Goal: Contribute content: Add original content to the website for others to see

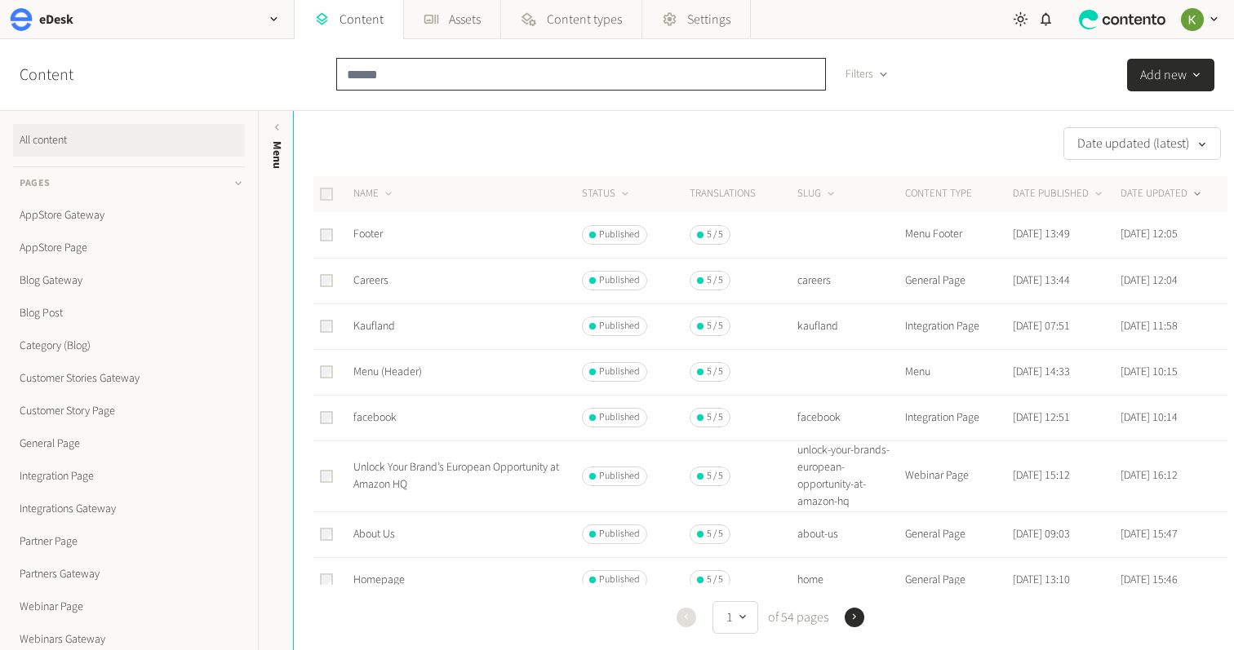
click at [420, 72] on input "text" at bounding box center [581, 74] width 490 height 33
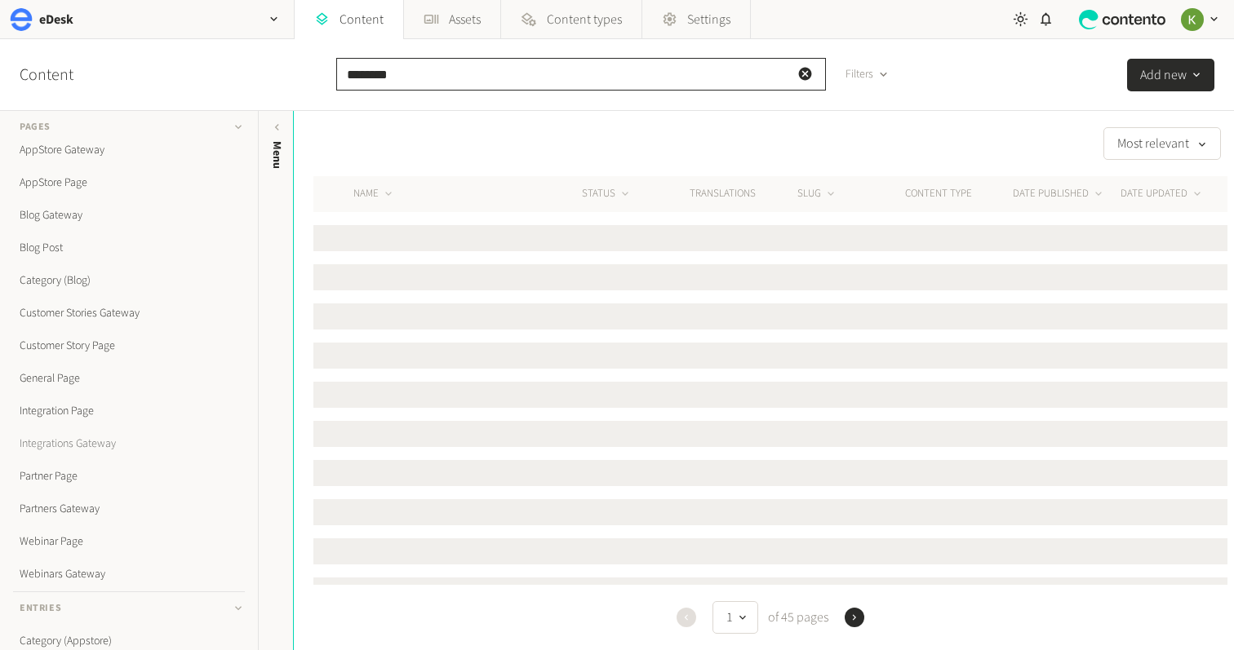
scroll to position [72, 0]
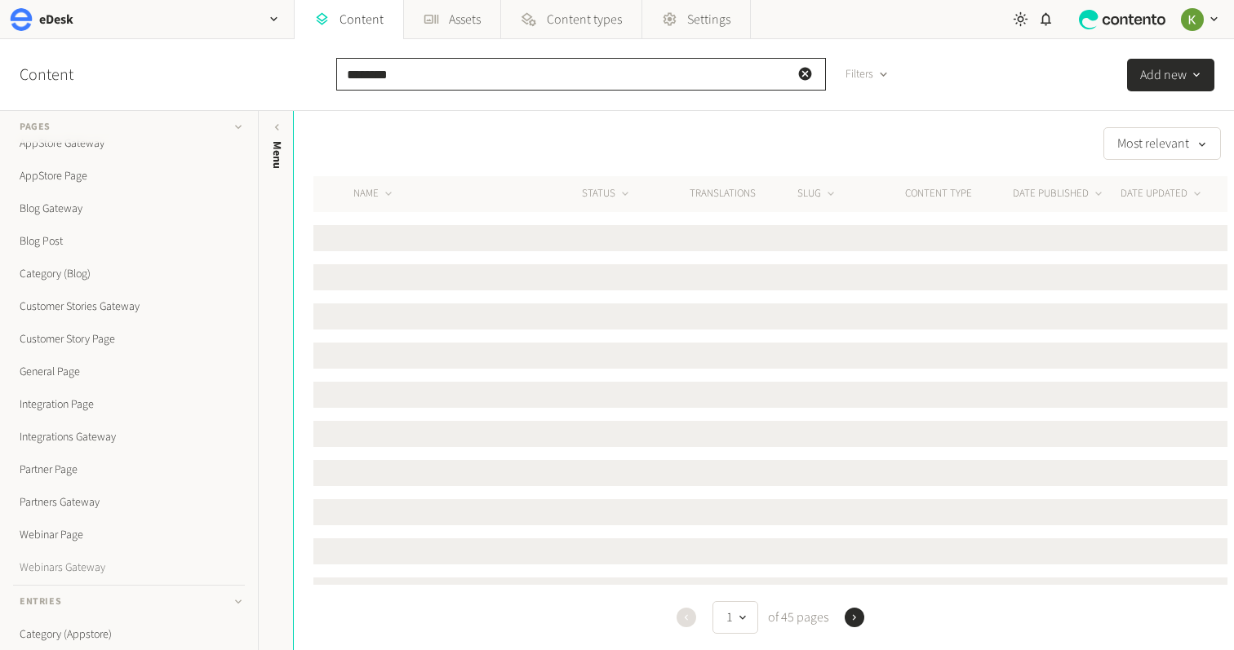
type input "********"
click at [71, 562] on link "Webinars Gateway" at bounding box center [129, 568] width 232 height 33
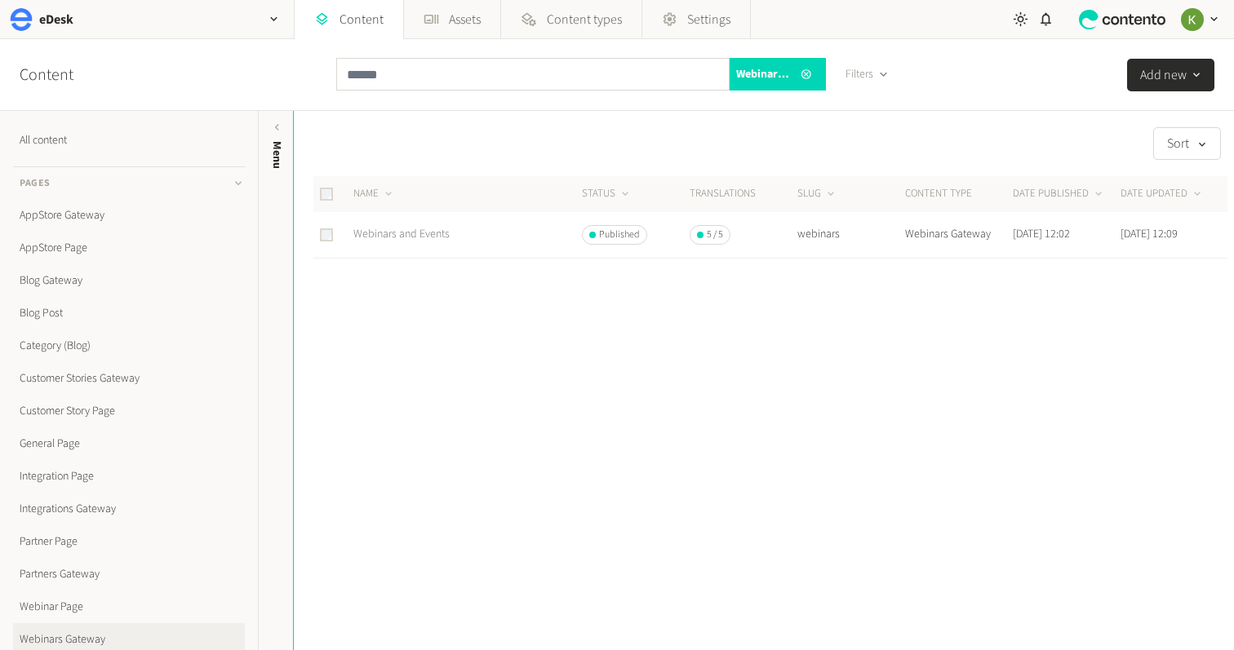
click at [402, 233] on link "Webinars and Events" at bounding box center [401, 234] width 96 height 16
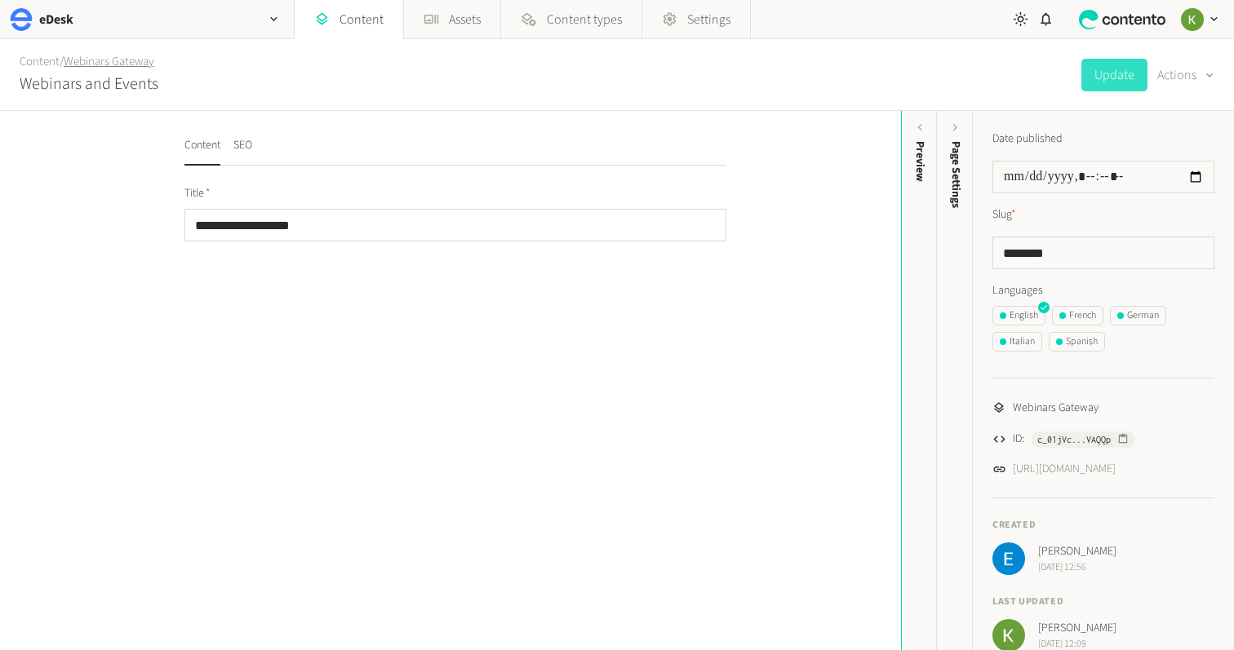
click at [104, 64] on link "Webinars Gateway" at bounding box center [109, 61] width 91 height 17
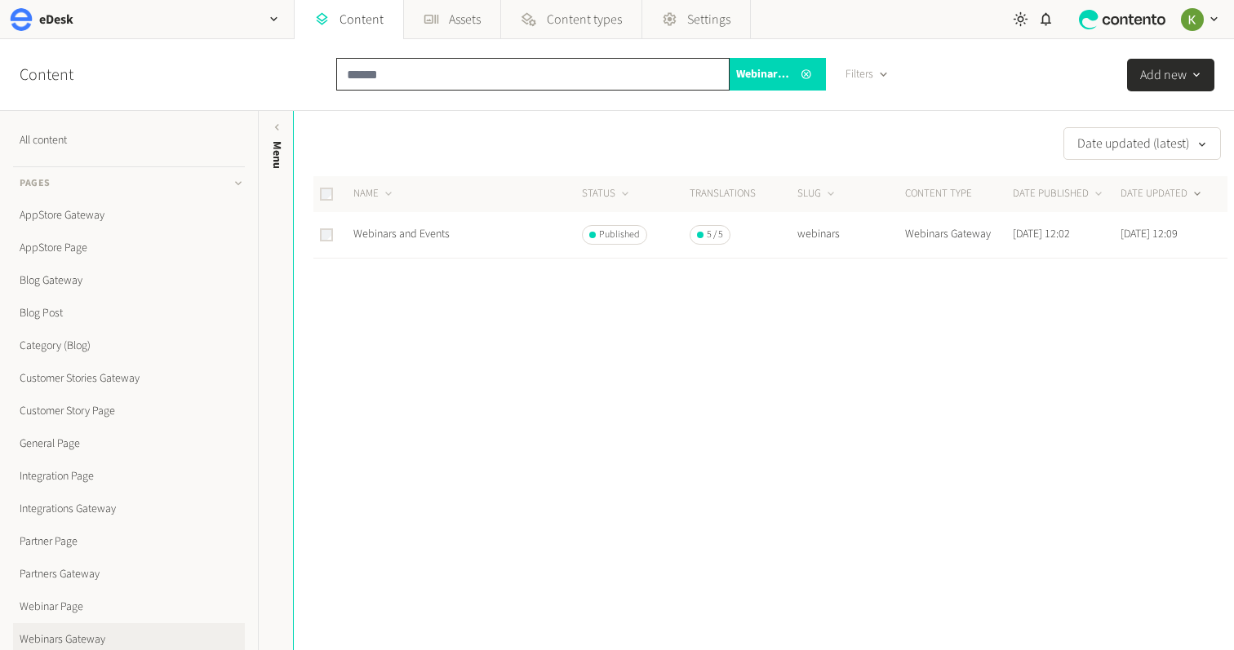
click at [454, 74] on input "text" at bounding box center [532, 74] width 393 height 33
paste input "**********"
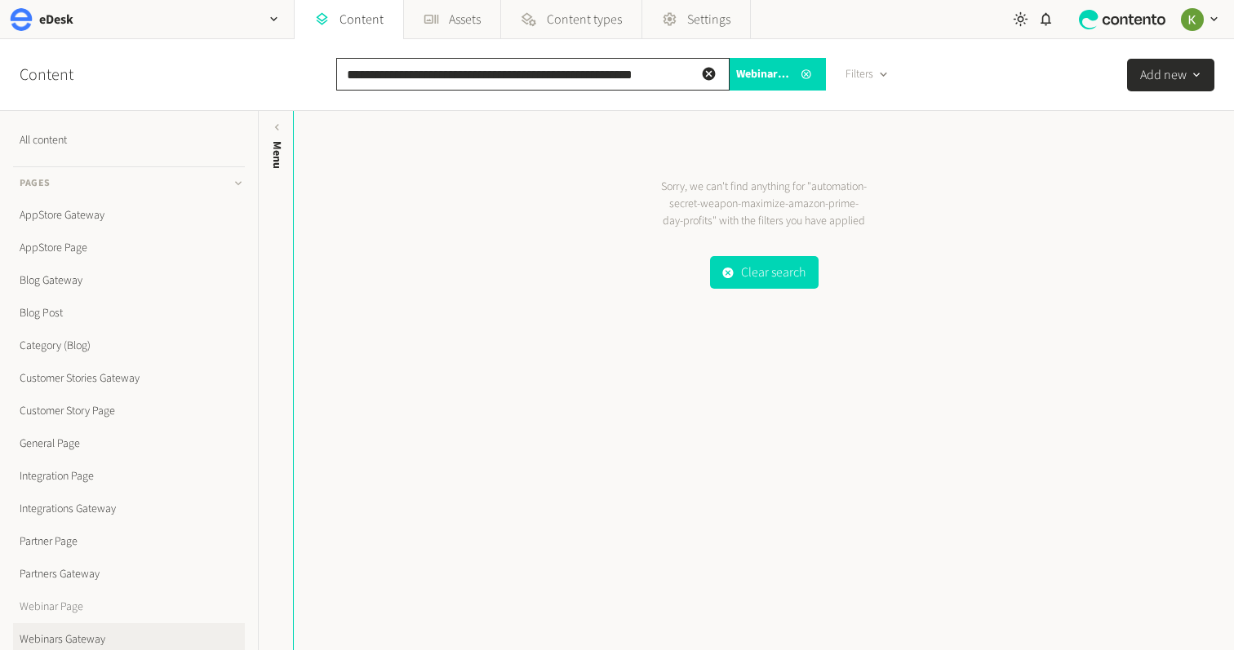
type input "**********"
click at [61, 603] on link "Webinar Page" at bounding box center [129, 607] width 232 height 33
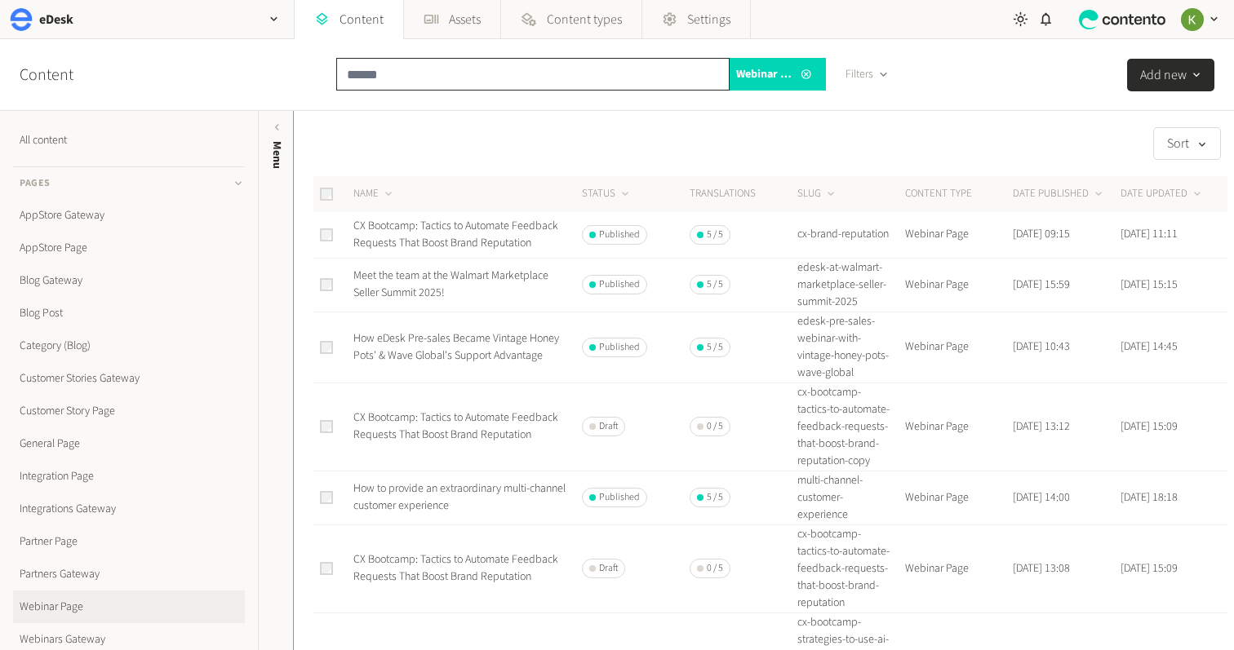
click at [508, 87] on input "text" at bounding box center [532, 74] width 393 height 33
paste input "**********"
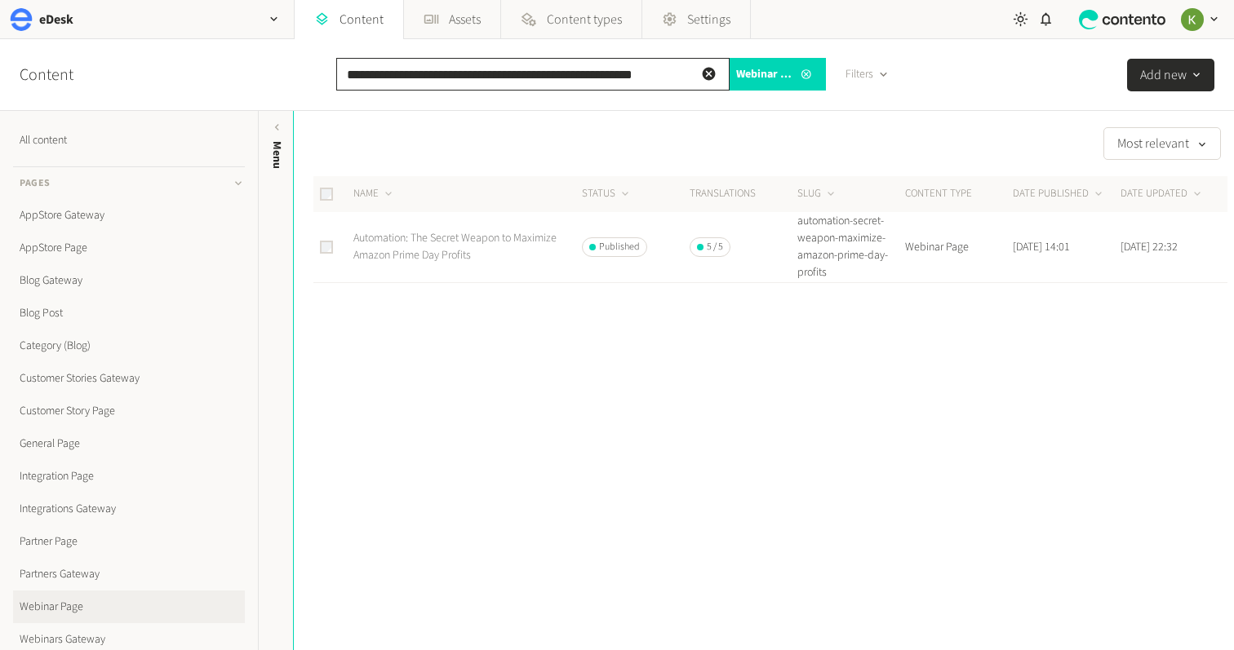
type input "**********"
click at [447, 253] on link "Automation: The Secret Weapon to Maximize Amazon Prime Day Profits" at bounding box center [454, 246] width 203 height 33
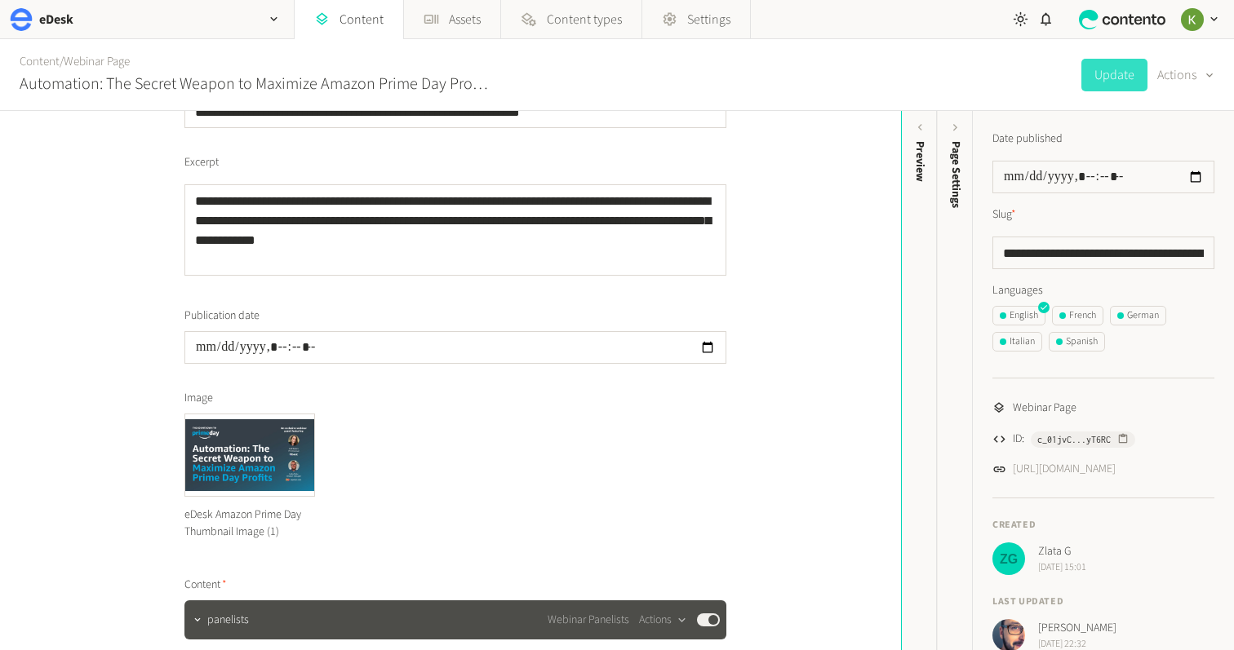
scroll to position [161, 0]
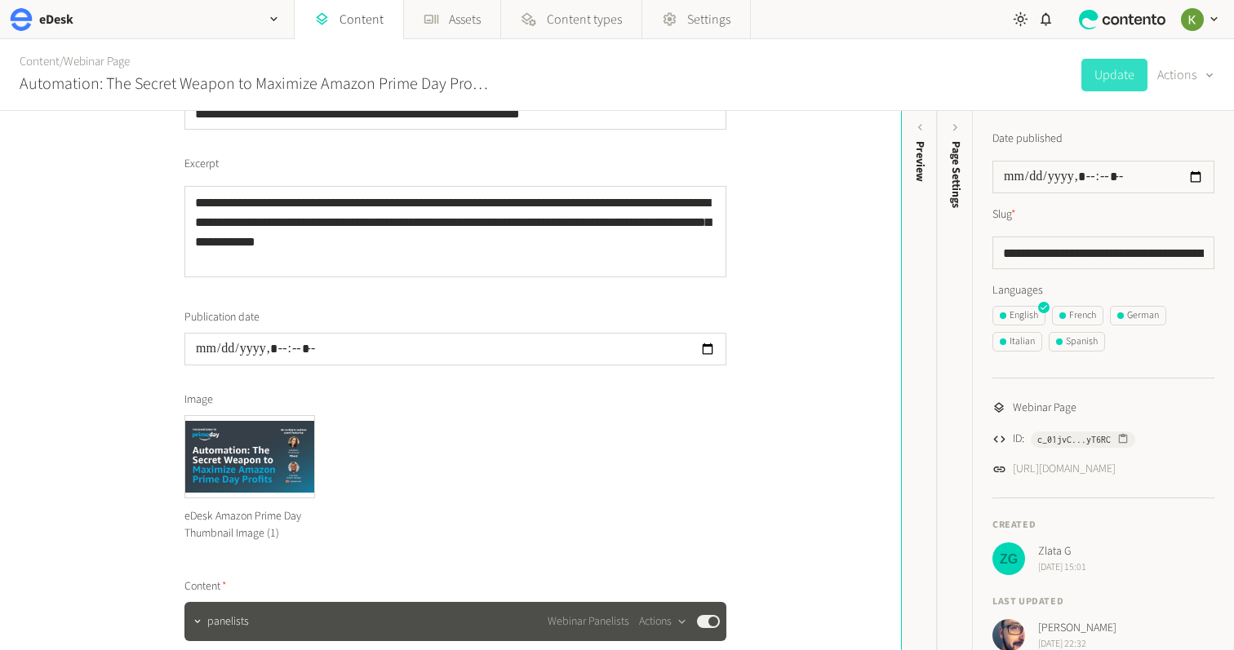
click at [407, 451] on div "eDesk Amazon Prime Day Thumbnail Image (1)" at bounding box center [455, 483] width 542 height 137
click at [309, 420] on icon "button" at bounding box center [311, 418] width 11 height 11
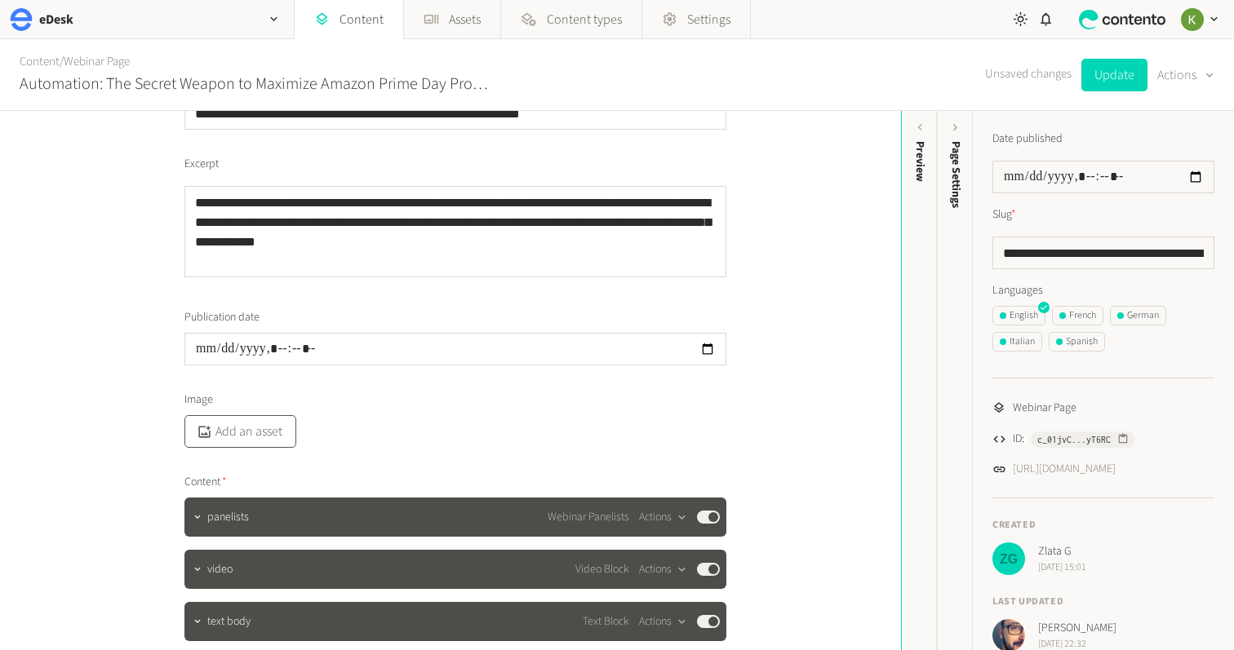
click at [242, 442] on button "Add an asset" at bounding box center [240, 431] width 112 height 33
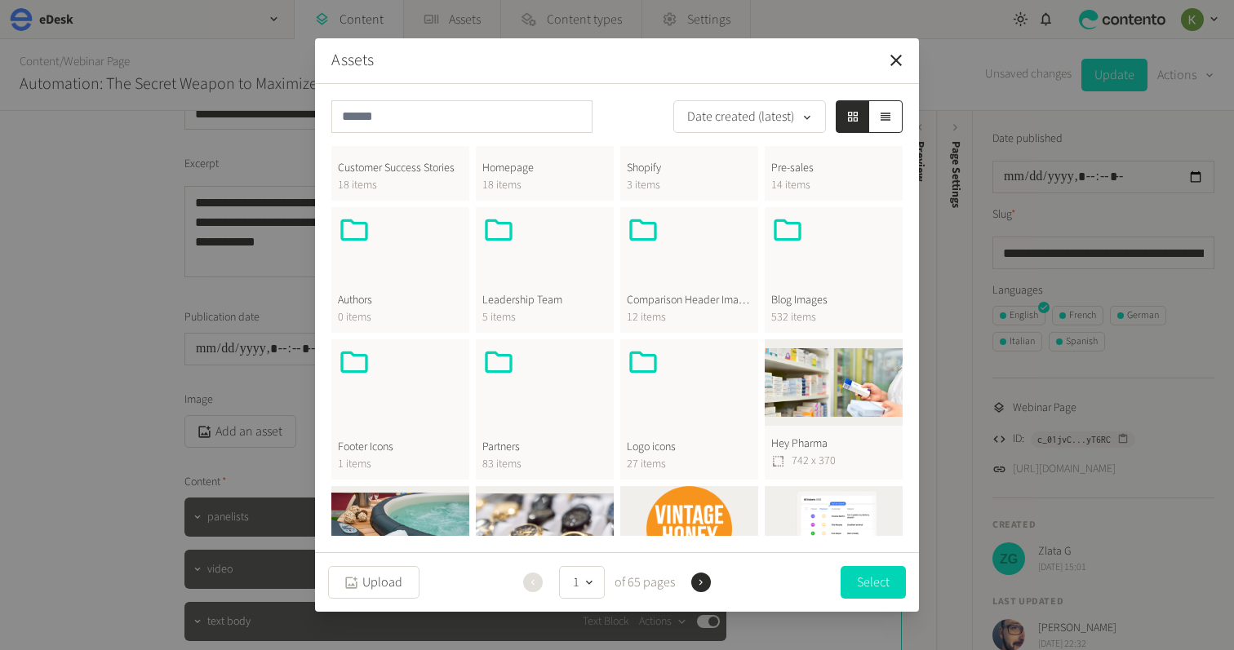
scroll to position [513, 0]
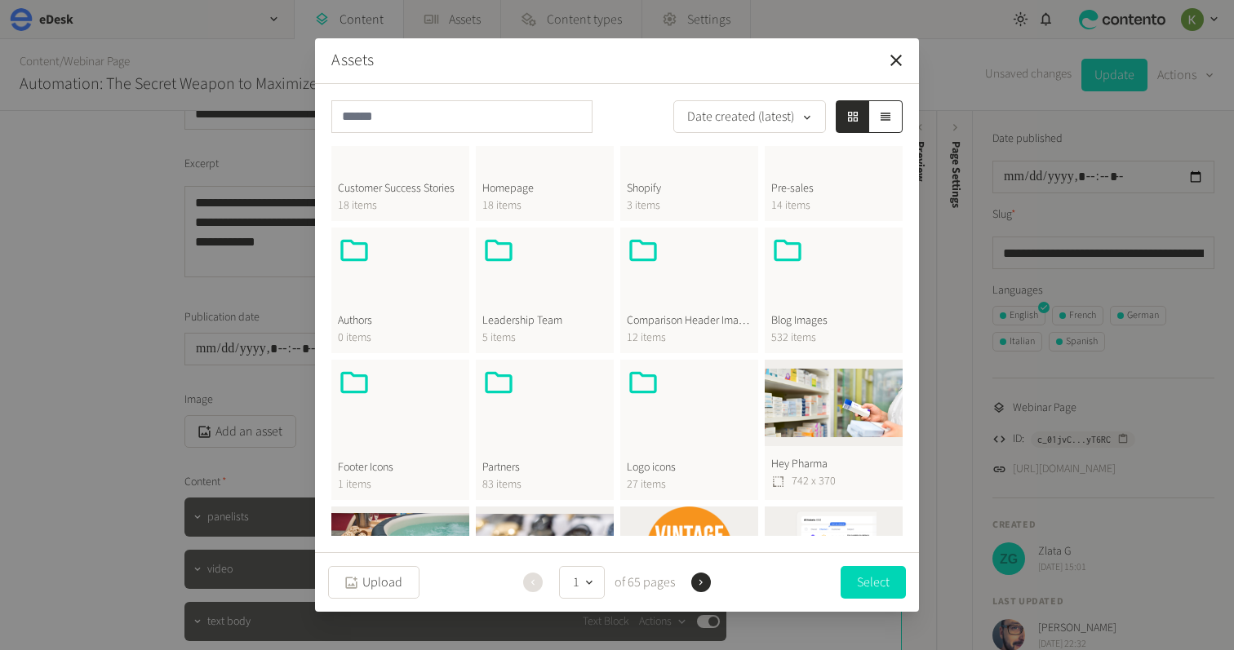
click at [821, 273] on div at bounding box center [833, 273] width 125 height 78
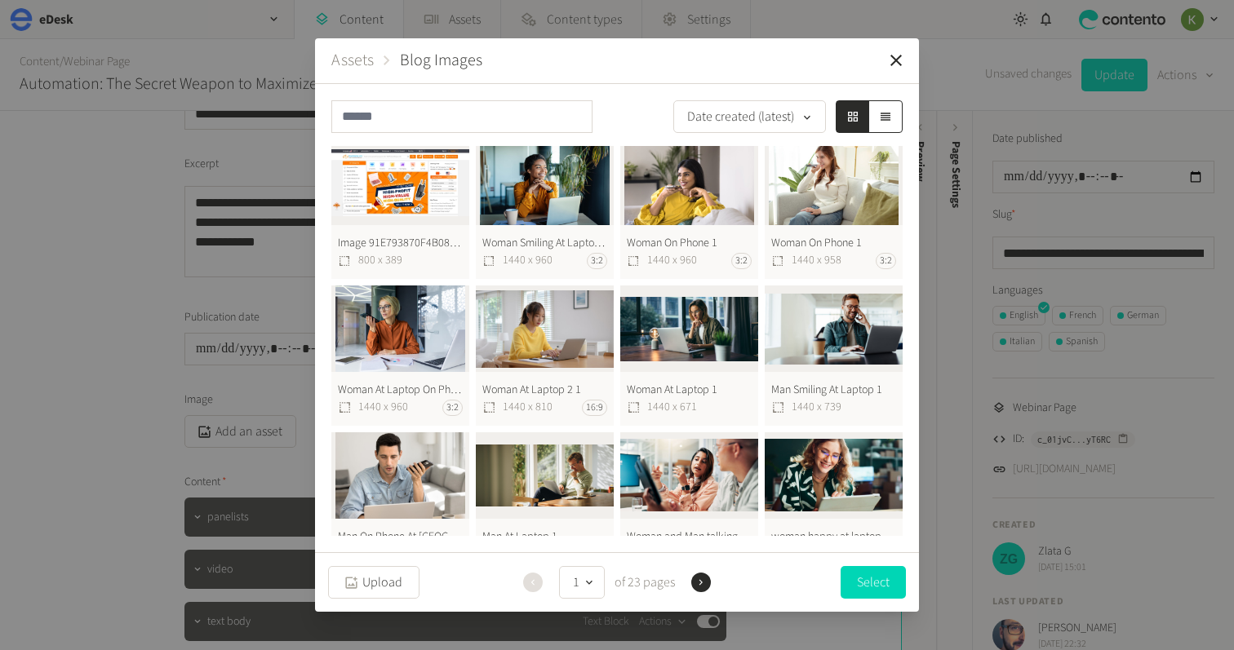
scroll to position [482, 0]
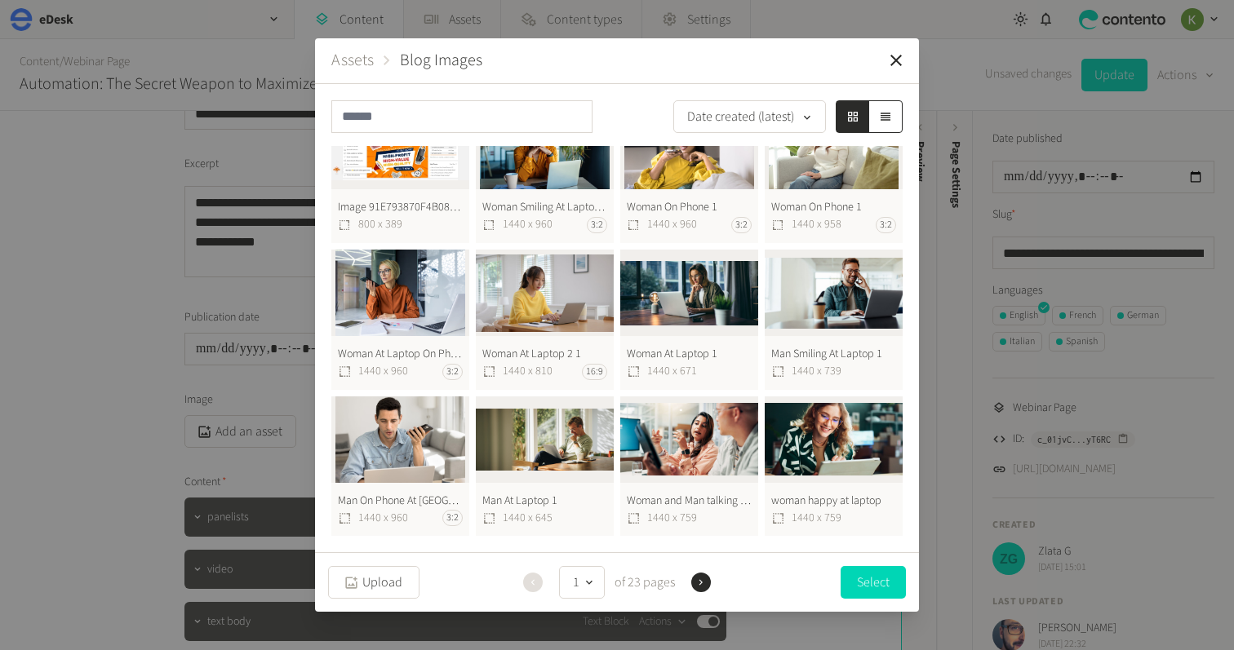
click at [841, 428] on button "woman happy at laptop 1440 x 759" at bounding box center [834, 467] width 138 height 140
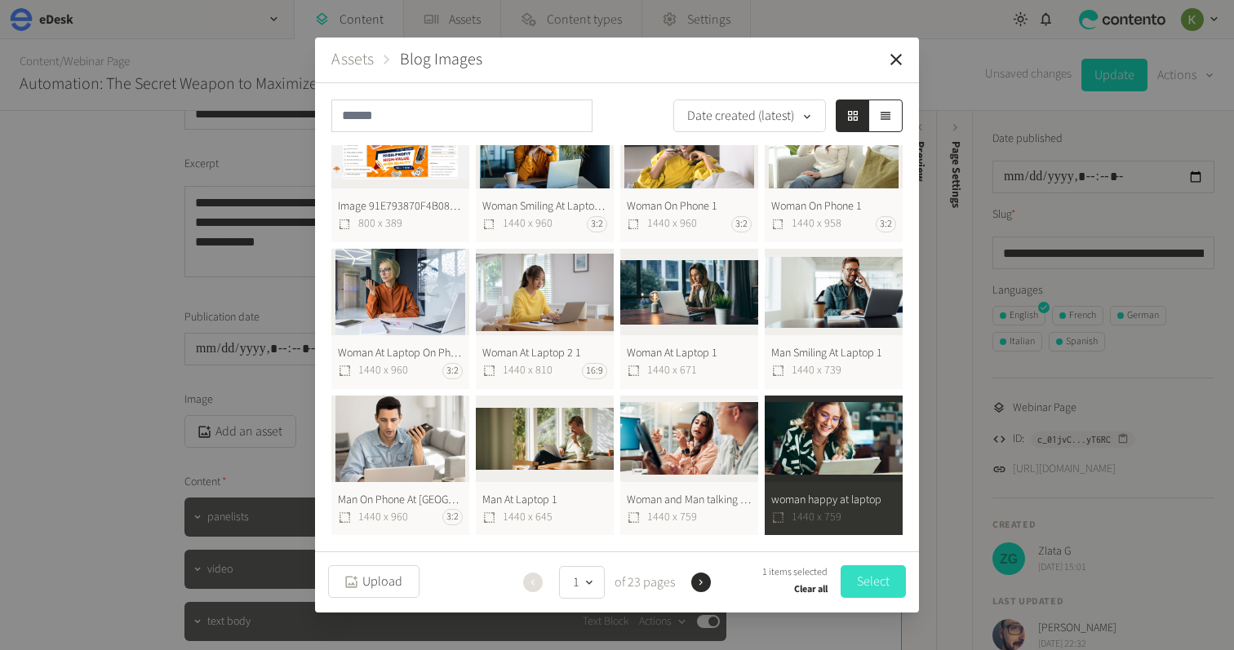
click at [868, 584] on button "Select" at bounding box center [873, 582] width 65 height 33
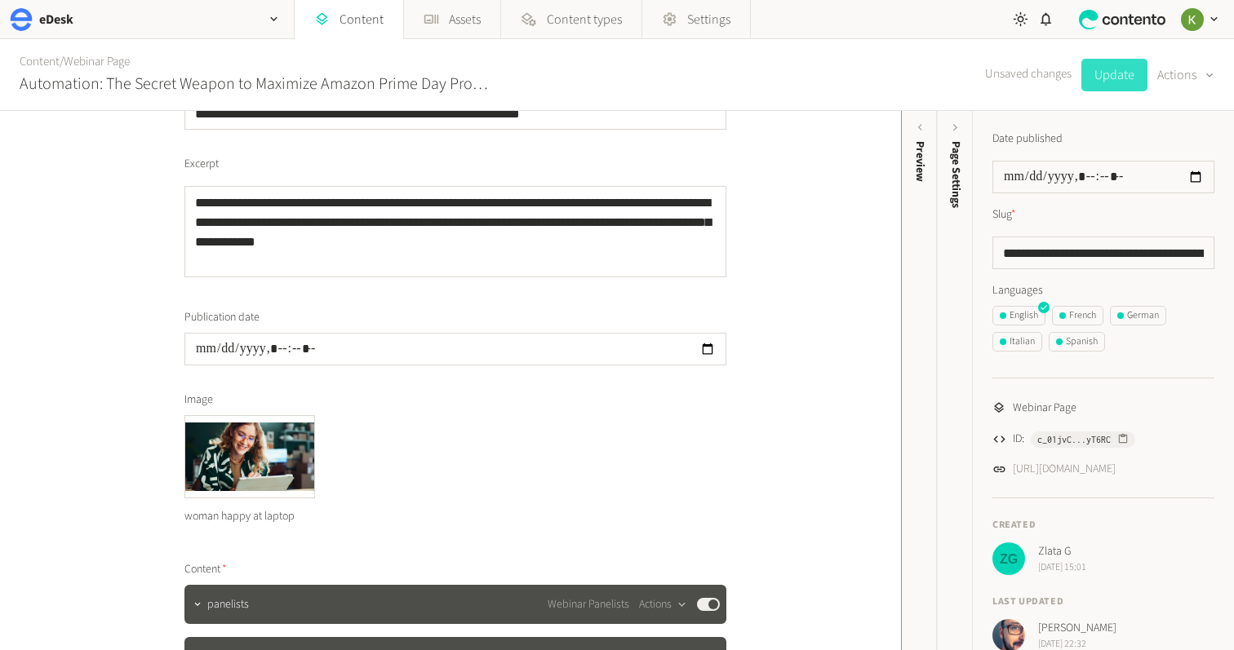
click at [1110, 74] on button "Update" at bounding box center [1114, 75] width 66 height 33
click at [117, 59] on link "Webinar Page" at bounding box center [97, 61] width 66 height 17
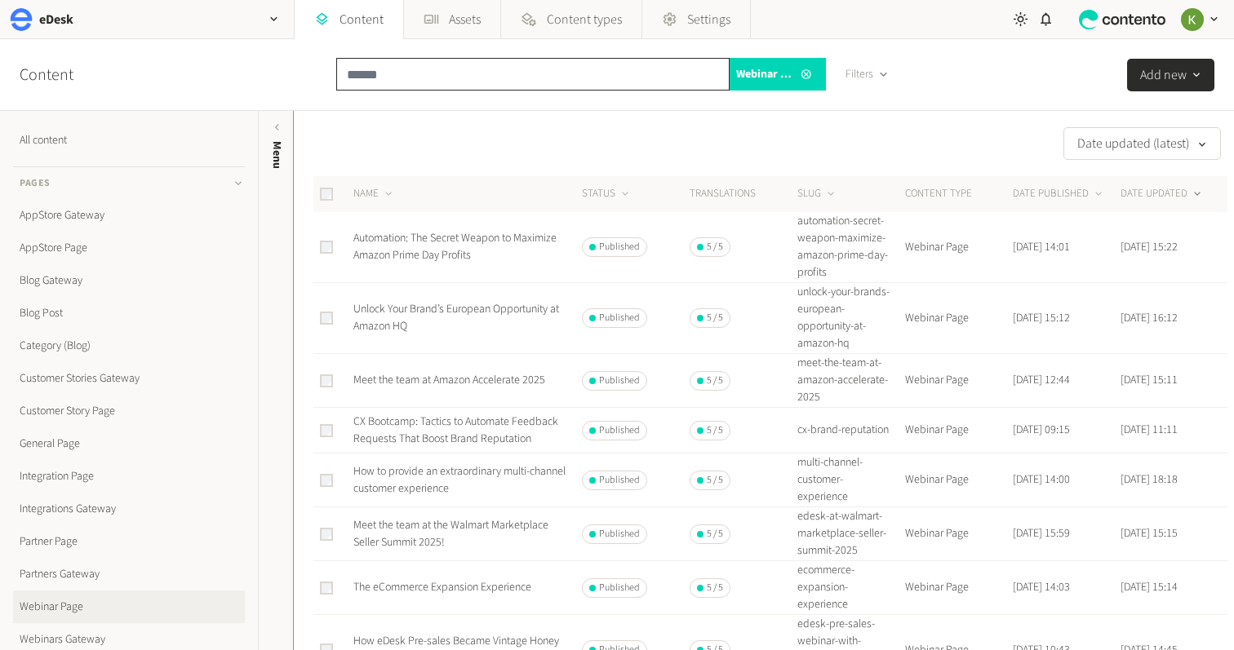
click at [447, 84] on input "text" at bounding box center [532, 74] width 393 height 33
paste input "**********"
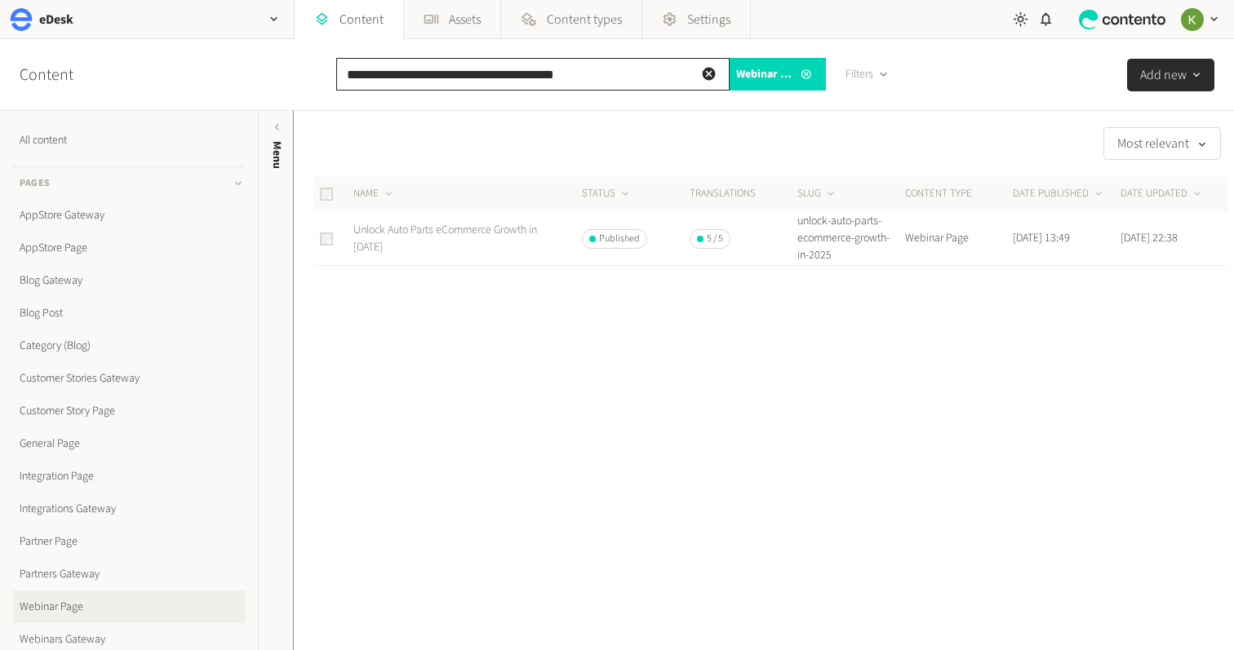
type input "**********"
click at [419, 232] on link "Unlock Auto Parts eCommerce Growth in [DATE]" at bounding box center [445, 238] width 184 height 33
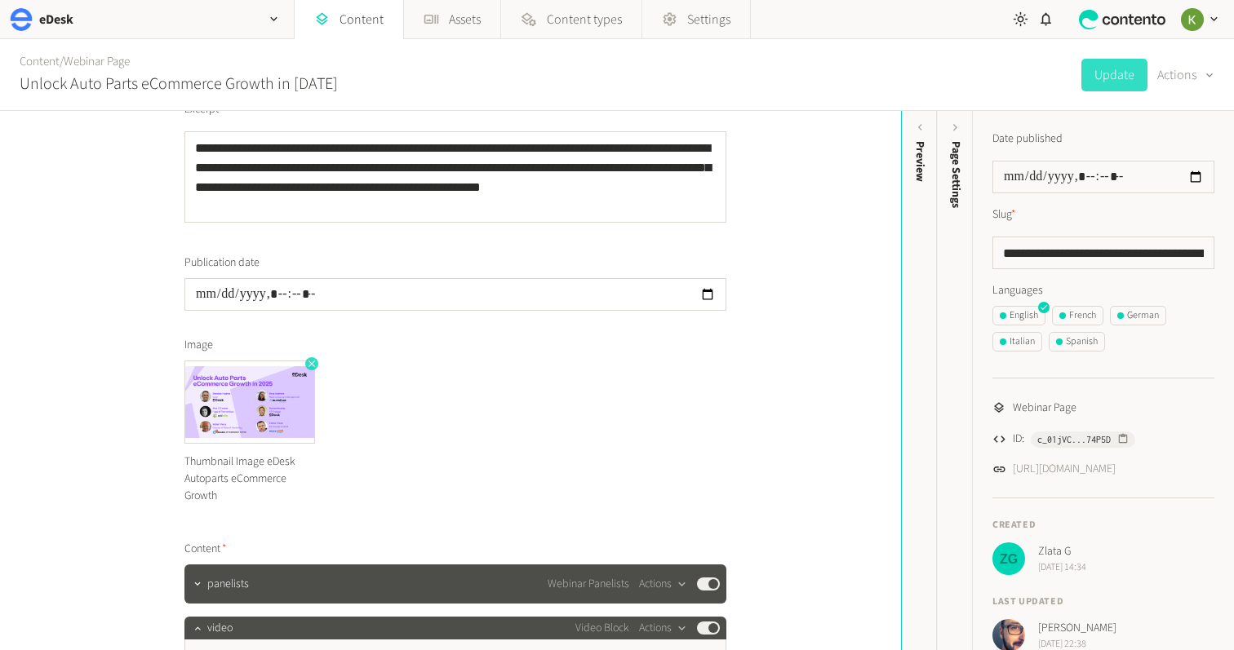
scroll to position [217, 0]
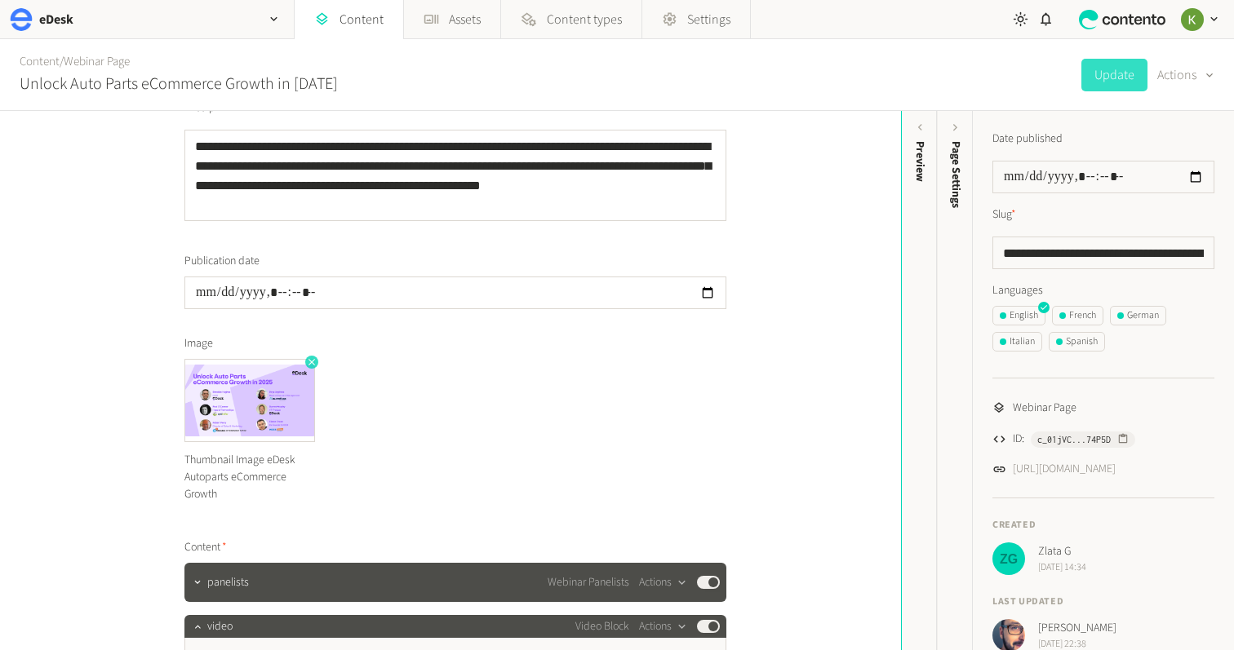
click at [306, 362] on icon "button" at bounding box center [311, 362] width 11 height 11
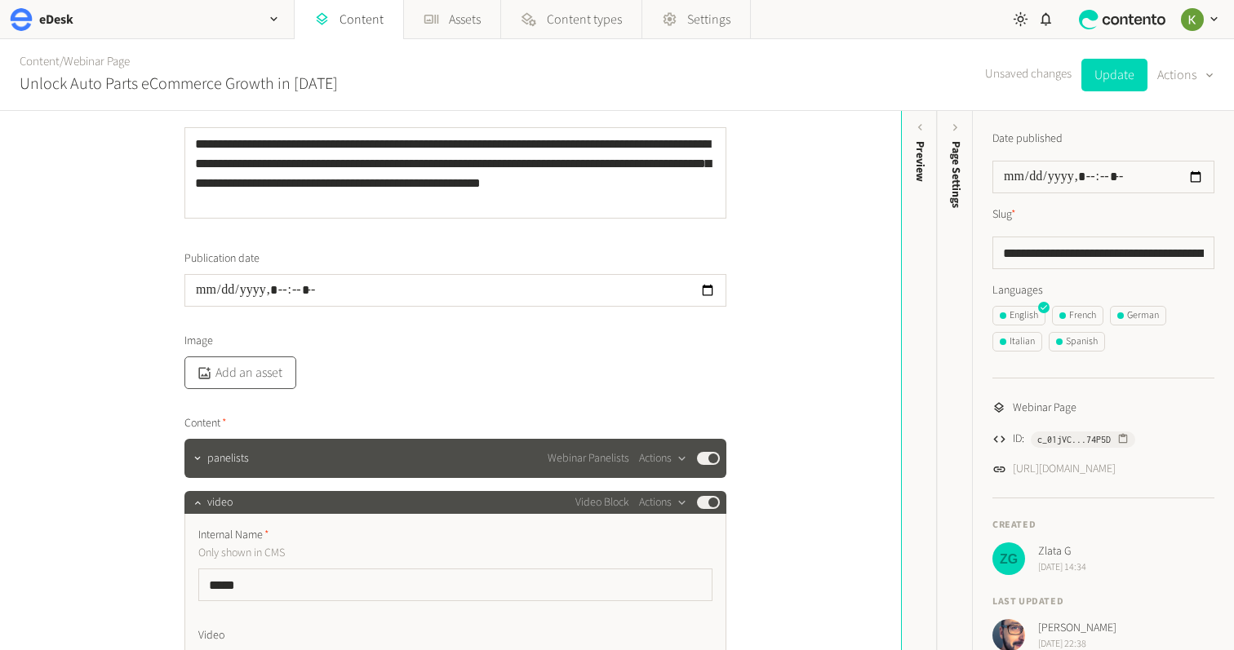
click at [256, 373] on button "Add an asset" at bounding box center [240, 373] width 112 height 33
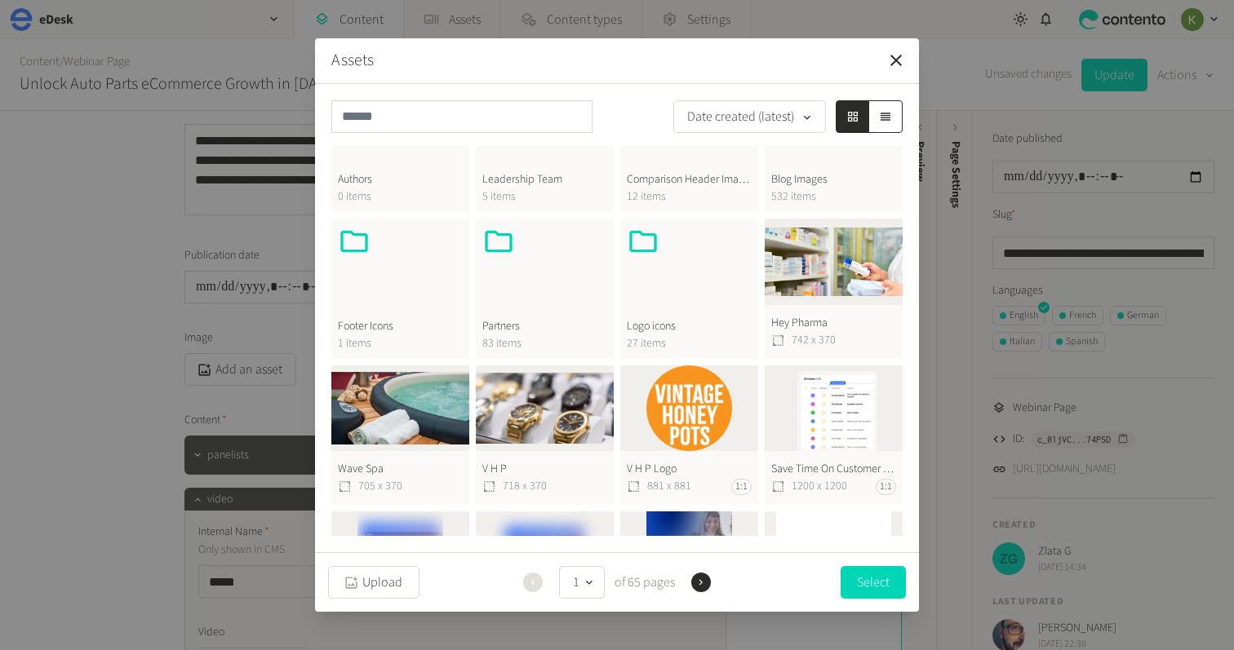
scroll to position [418, 0]
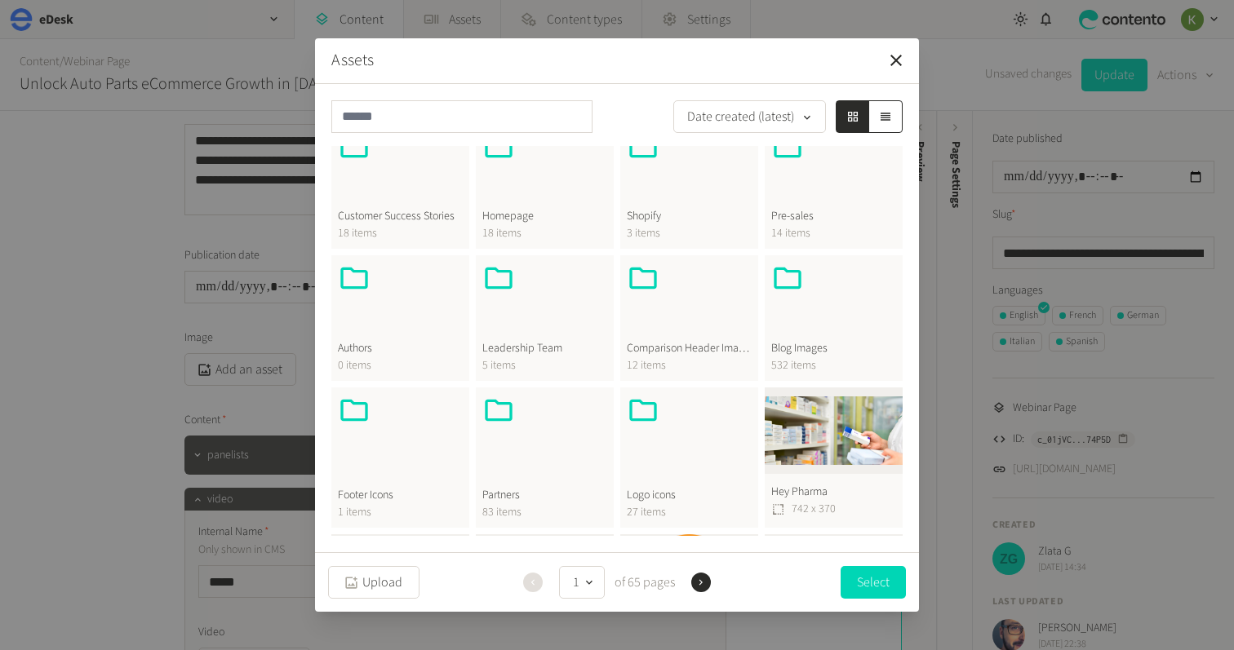
click at [826, 313] on div at bounding box center [833, 301] width 125 height 78
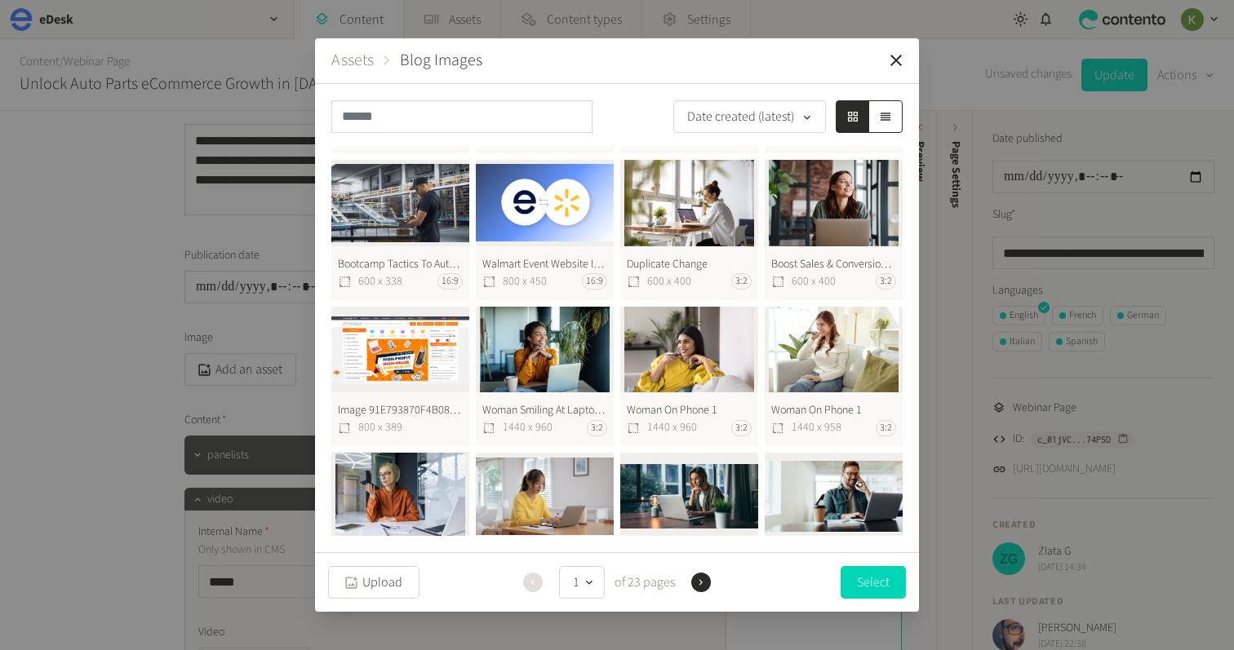
scroll to position [251, 0]
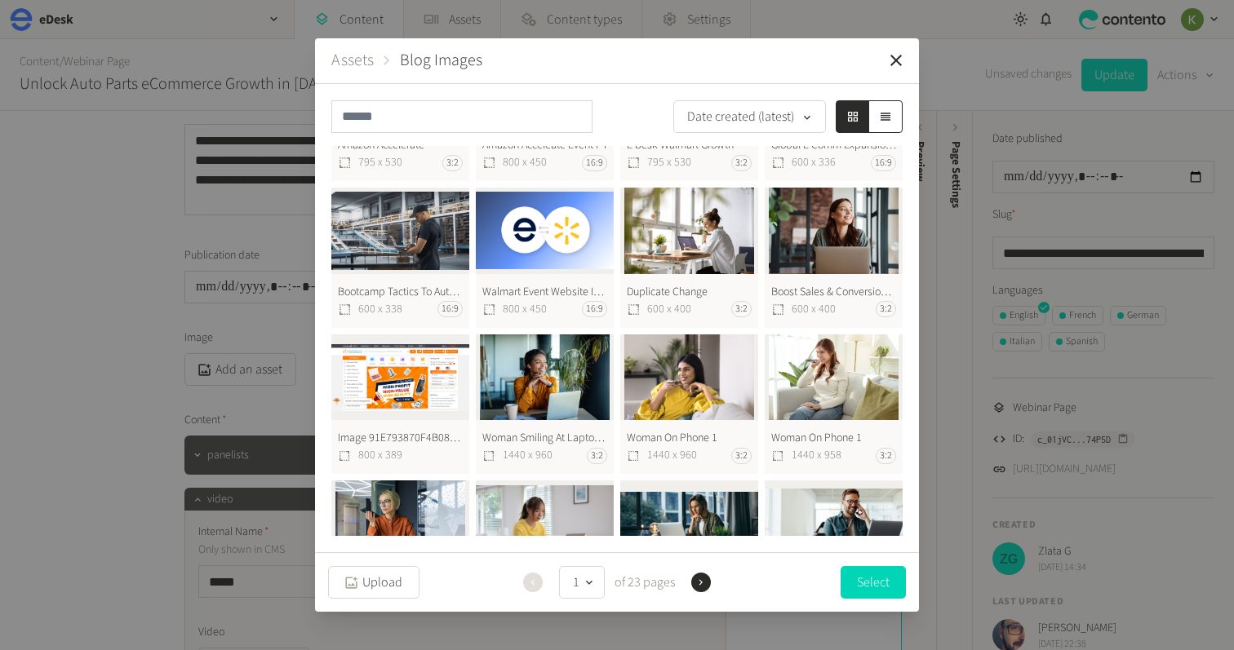
drag, startPoint x: 899, startPoint y: 64, endPoint x: 772, endPoint y: 76, distance: 127.9
click at [772, 76] on header "Assets Blog Images" at bounding box center [617, 61] width 604 height 46
click at [391, 577] on button "Upload" at bounding box center [373, 582] width 91 height 33
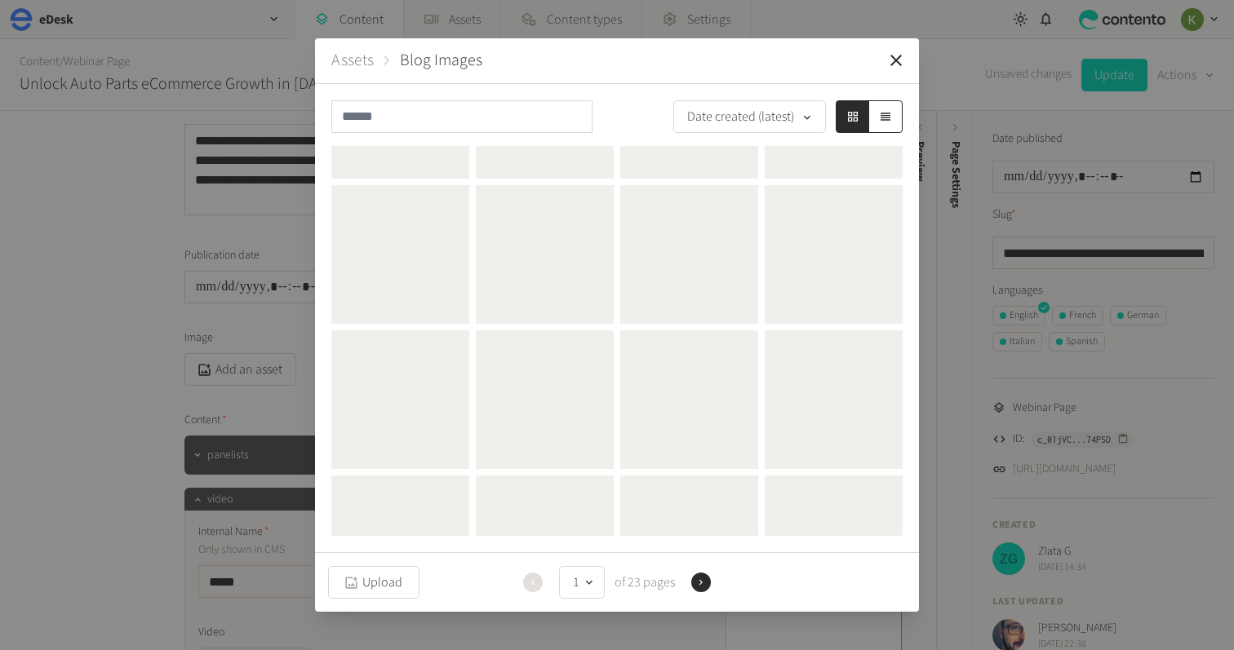
scroll to position [0, 0]
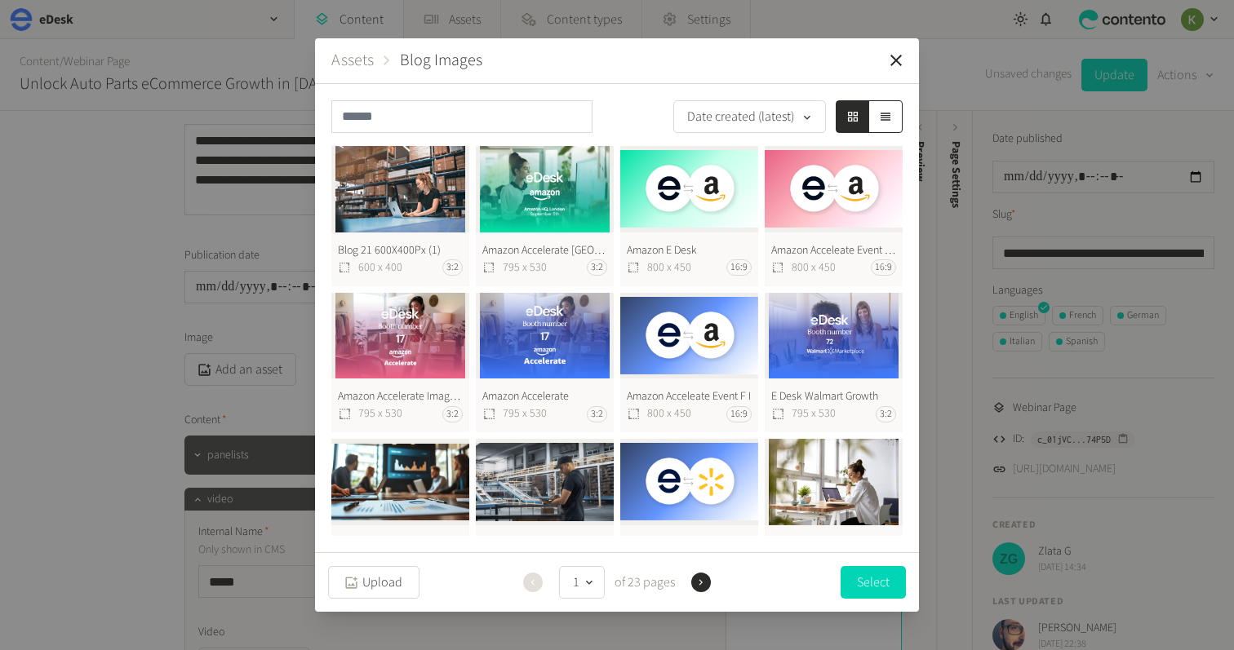
click at [424, 194] on button "Blog 21 600X400Px (1) 600 x 400 3:2" at bounding box center [400, 216] width 138 height 140
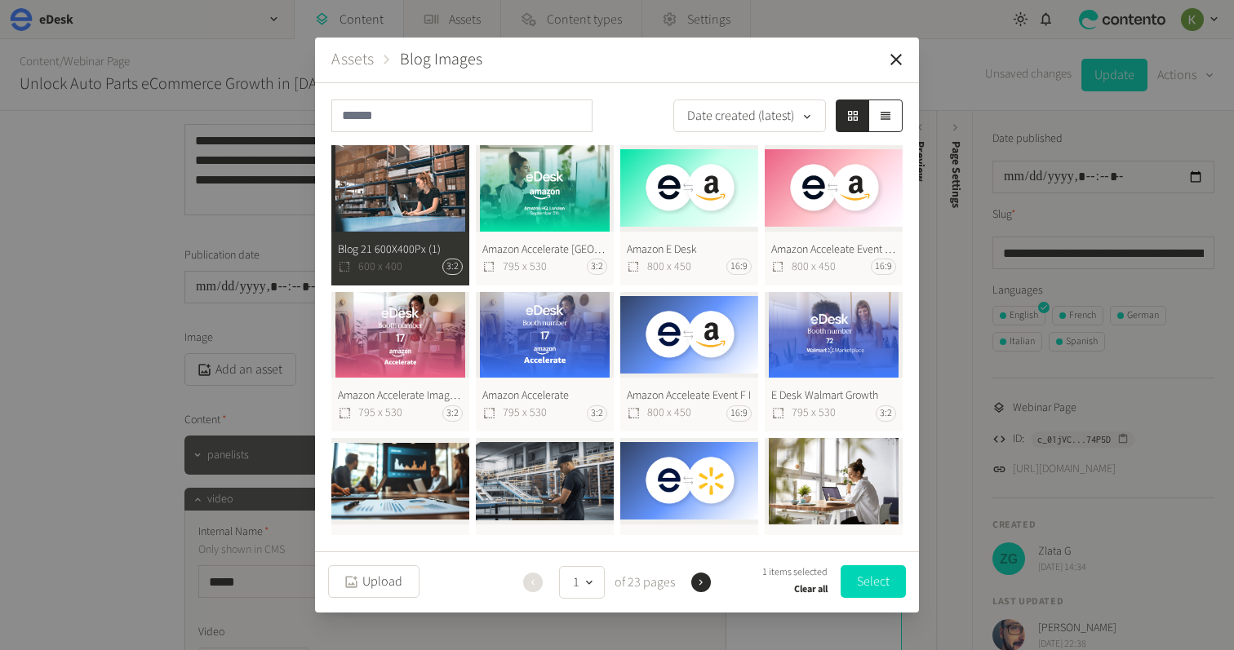
drag, startPoint x: 868, startPoint y: 584, endPoint x: 900, endPoint y: 428, distance: 159.1
click at [868, 584] on button "Select" at bounding box center [873, 582] width 65 height 33
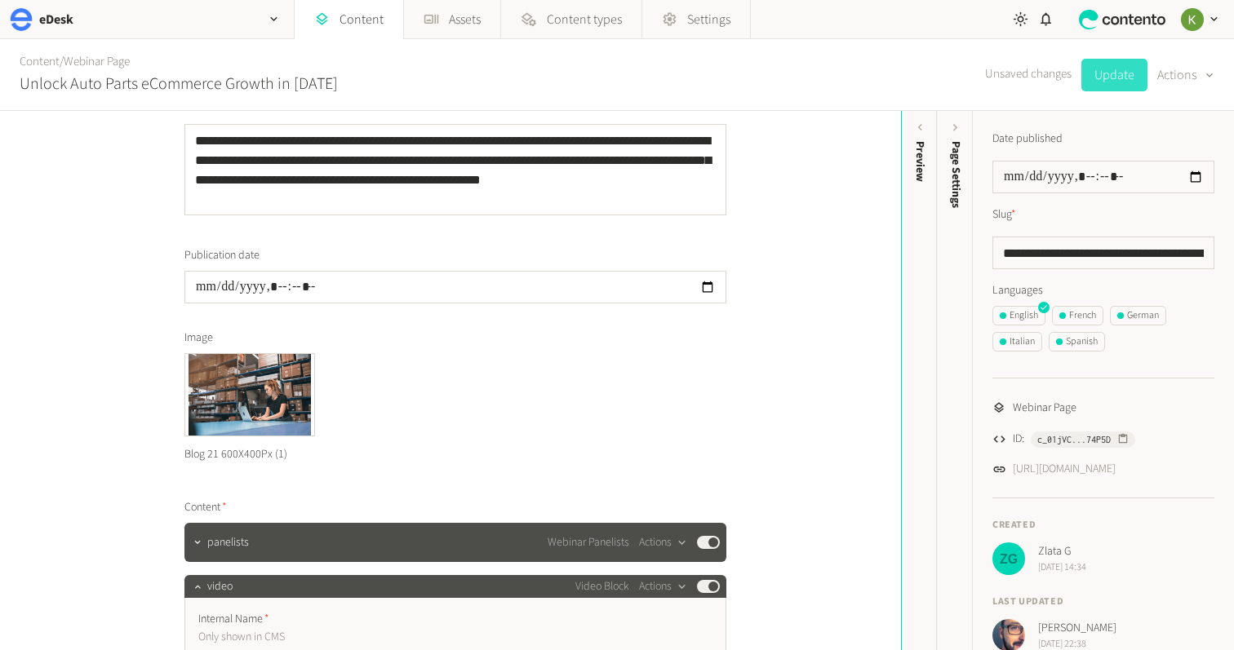
click at [1105, 83] on button "Update" at bounding box center [1114, 75] width 66 height 33
